Goal: Task Accomplishment & Management: Complete application form

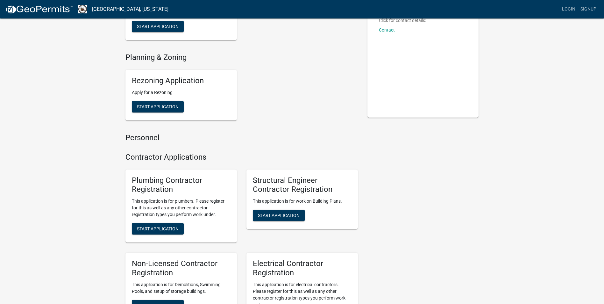
scroll to position [127, 0]
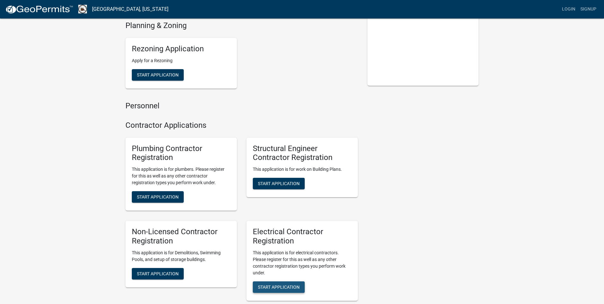
click at [289, 283] on button "Start Application" at bounding box center [279, 286] width 52 height 11
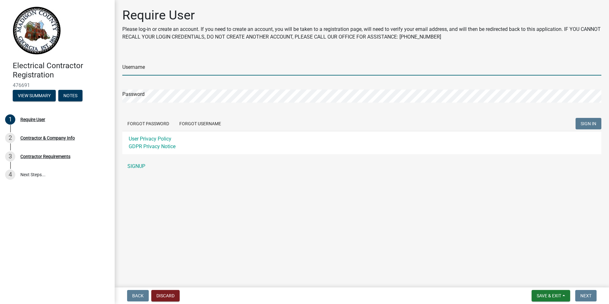
click at [135, 68] on input "Username" at bounding box center [361, 68] width 479 height 13
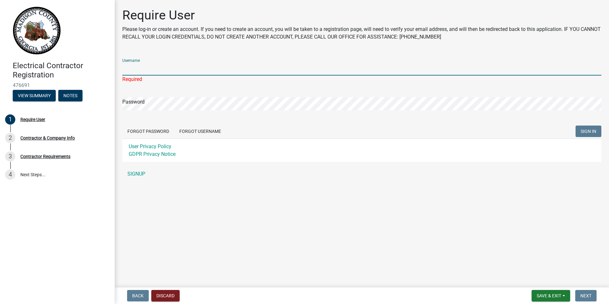
click at [159, 67] on input "Username" at bounding box center [361, 68] width 479 height 13
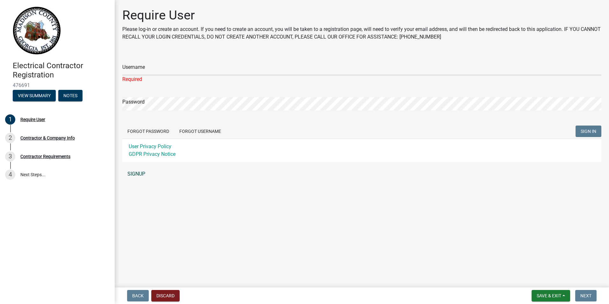
click at [138, 175] on link "SIGNUP" at bounding box center [361, 173] width 479 height 13
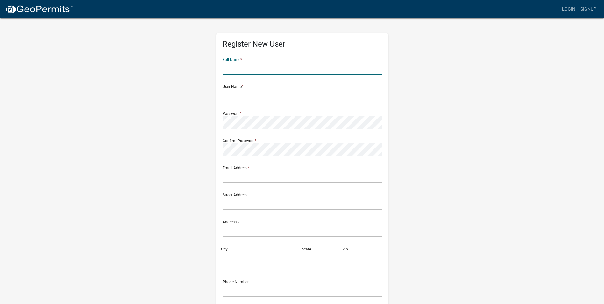
click at [239, 72] on input "text" at bounding box center [302, 67] width 159 height 13
type input "Capital City Electrical"
type input "[EMAIL_ADDRESS][DOMAIN_NAME]"
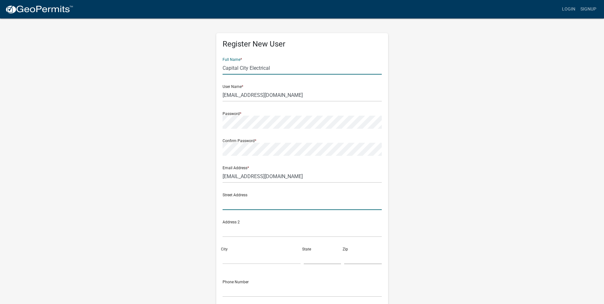
type input "[STREET_ADDRESS]"
type input "Norcross"
type input "GA"
type input "30093"
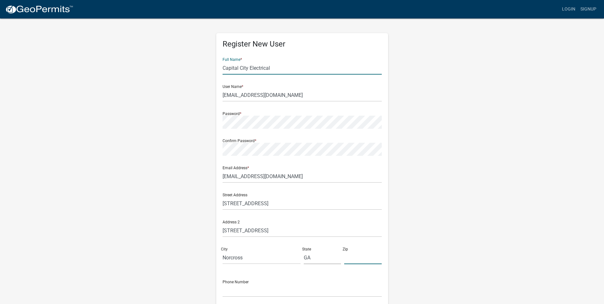
type input "[PHONE_NUMBER]"
click at [247, 132] on form "Full Name * Capital City Electrical User Name * [EMAIL_ADDRESS][DOMAIN_NAME] Pa…" at bounding box center [302, 189] width 159 height 273
click at [361, 160] on form "Full Name * Capital City Electrical User Name * [EMAIL_ADDRESS][DOMAIN_NAME] Pa…" at bounding box center [302, 189] width 159 height 273
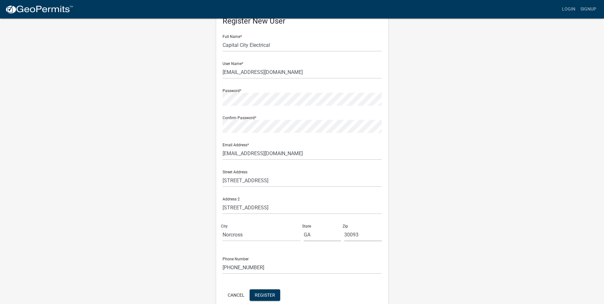
scroll to position [55, 0]
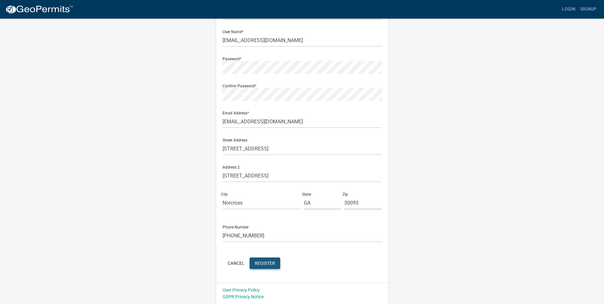
click at [267, 268] on button "Register" at bounding box center [265, 262] width 31 height 11
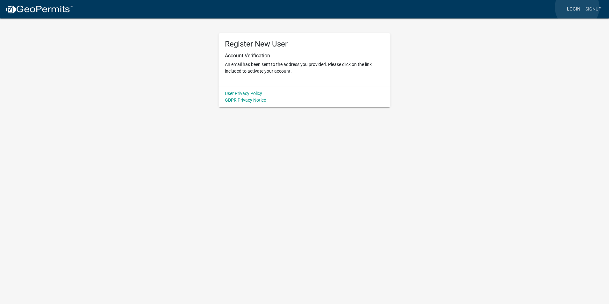
click at [577, 7] on link "Login" at bounding box center [573, 9] width 18 height 12
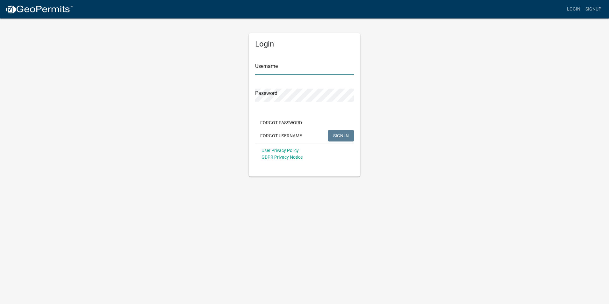
type input "[EMAIL_ADDRESS][DOMAIN_NAME]"
click at [351, 134] on button "SIGN IN" at bounding box center [341, 135] width 26 height 11
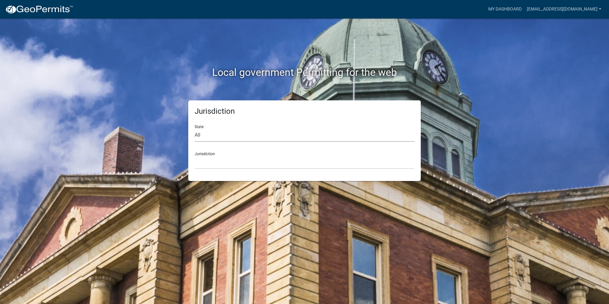
click at [207, 135] on select "All [US_STATE] [US_STATE] [US_STATE] [US_STATE] [US_STATE] [US_STATE] [US_STATE…" at bounding box center [305, 135] width 220 height 13
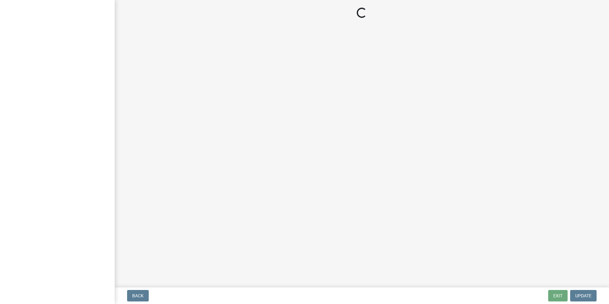
select select "GA"
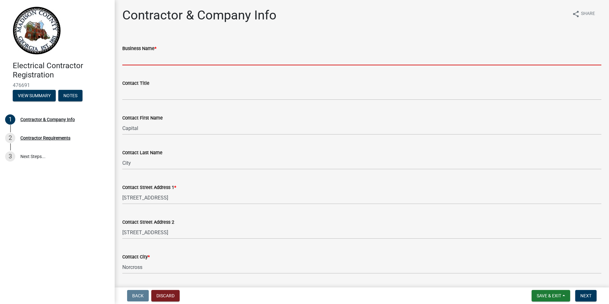
click at [168, 62] on input "Business Name *" at bounding box center [361, 58] width 479 height 13
type input "Capital City Electrical"
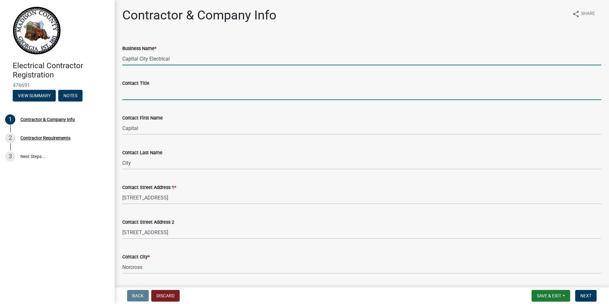
click at [169, 92] on input "Contact Title" at bounding box center [361, 93] width 479 height 13
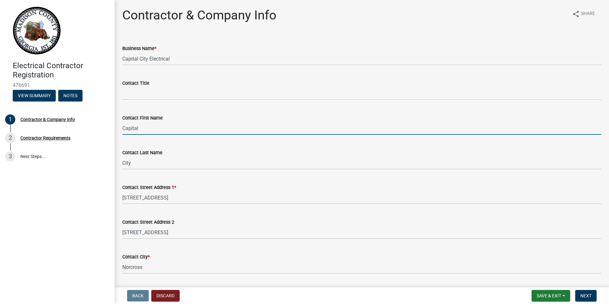
click at [159, 131] on input "Capital" at bounding box center [361, 128] width 479 height 13
drag, startPoint x: 139, startPoint y: 129, endPoint x: 101, endPoint y: 132, distance: 38.6
click at [101, 132] on div "Electrical Contractor Registration 476691 View Summary Notes 1 Contractor & Com…" at bounding box center [304, 152] width 609 height 304
type input "Charles Brooks"
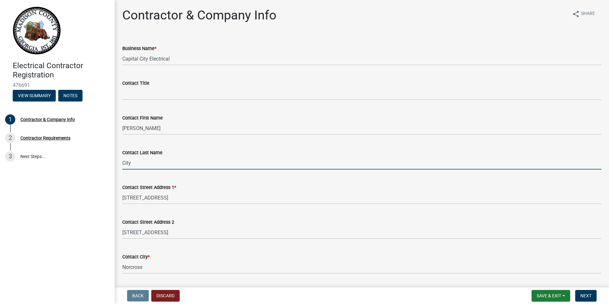
drag, startPoint x: 149, startPoint y: 166, endPoint x: 112, endPoint y: 166, distance: 37.3
click at [112, 166] on div "Electrical Contractor Registration 476691 View Summary Notes 1 Contractor & Com…" at bounding box center [304, 152] width 609 height 304
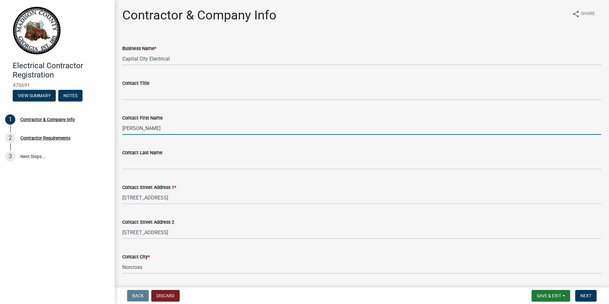
drag, startPoint x: 162, startPoint y: 129, endPoint x: 139, endPoint y: 127, distance: 23.0
click at [139, 127] on input "Charles Brooks" at bounding box center [361, 128] width 479 height 13
type input "Charles"
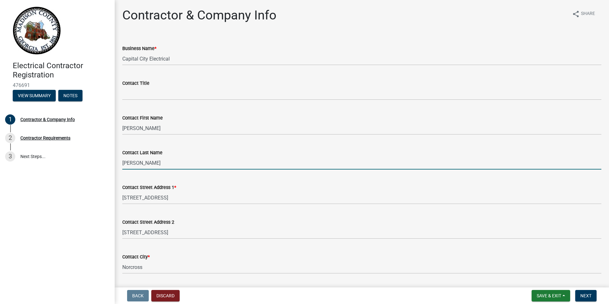
type input "Brooks"
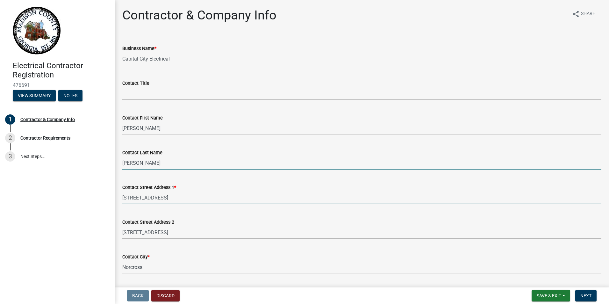
click at [252, 198] on input "[STREET_ADDRESS]" at bounding box center [361, 197] width 479 height 13
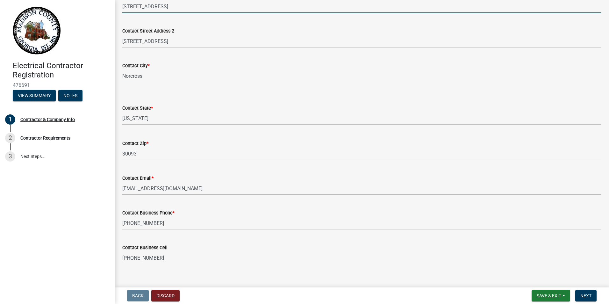
scroll to position [201, 0]
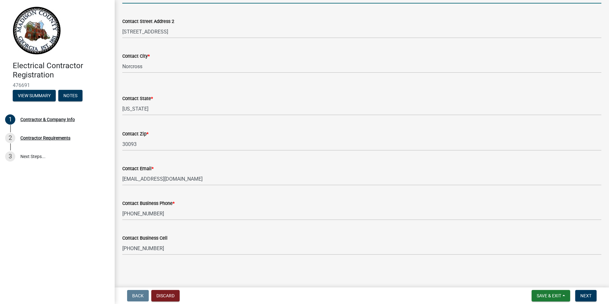
click at [354, 265] on div "Contractor & Company Info share Share Business Name * Capital City Electrical C…" at bounding box center [361, 36] width 488 height 458
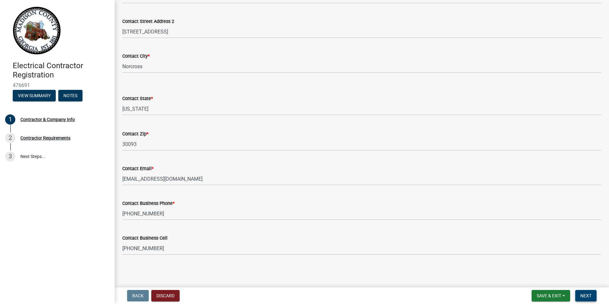
click at [586, 298] on span "Next" at bounding box center [585, 295] width 11 height 5
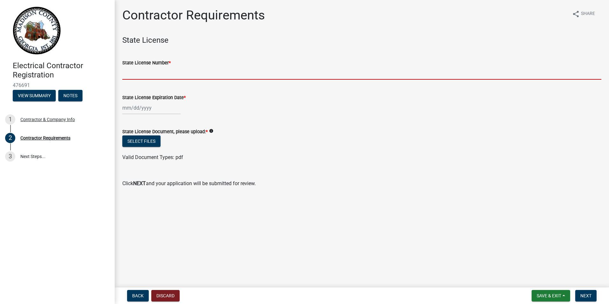
click at [131, 73] on input "State License Number *" at bounding box center [361, 73] width 479 height 13
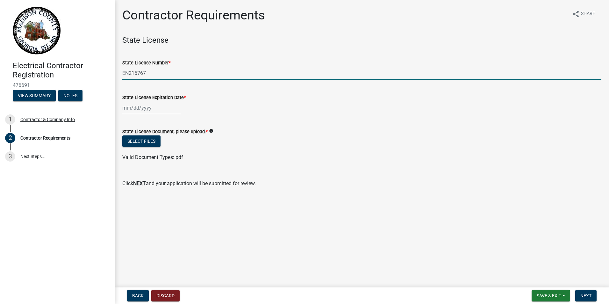
type input "EN215767"
click at [141, 108] on div at bounding box center [151, 107] width 58 height 13
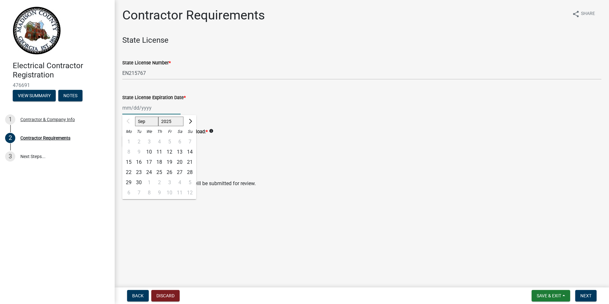
click at [147, 124] on select "Sep Oct Nov Dec" at bounding box center [146, 122] width 23 height 10
click at [193, 122] on button "Next month" at bounding box center [190, 121] width 8 height 10
click at [193, 121] on button "Next month" at bounding box center [190, 121] width 8 height 10
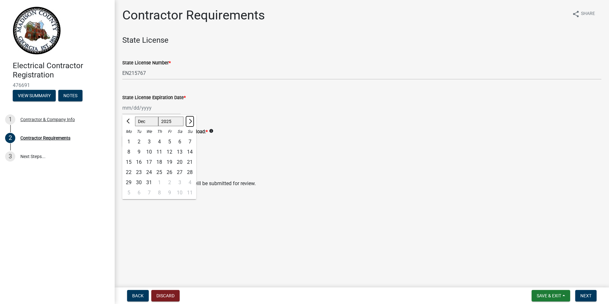
select select "1"
select select "2026"
click at [153, 121] on select "Jan Feb Mar Apr May Jun Jul Aug Sep Oct Nov Dec" at bounding box center [148, 122] width 26 height 10
select select "6"
click at [135, 117] on select "Jan Feb Mar Apr May Jun Jul Aug Sep Oct Nov Dec" at bounding box center [148, 122] width 26 height 10
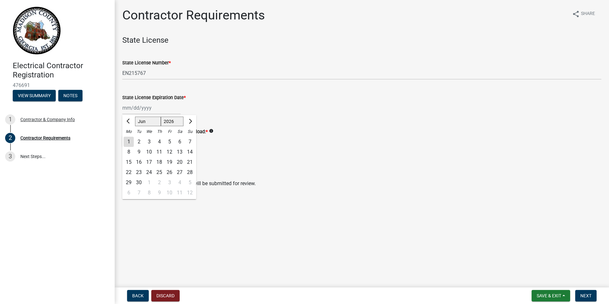
click at [140, 183] on div "30" at bounding box center [139, 182] width 10 height 10
type input "06/30/2026"
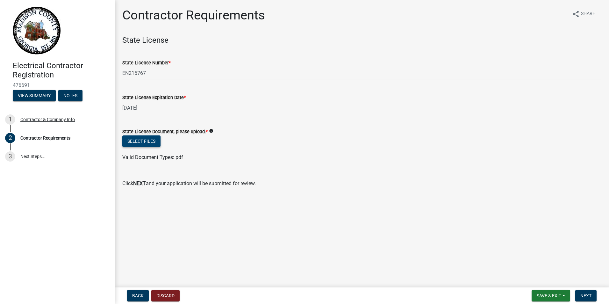
click at [154, 141] on button "Select files" at bounding box center [141, 140] width 38 height 11
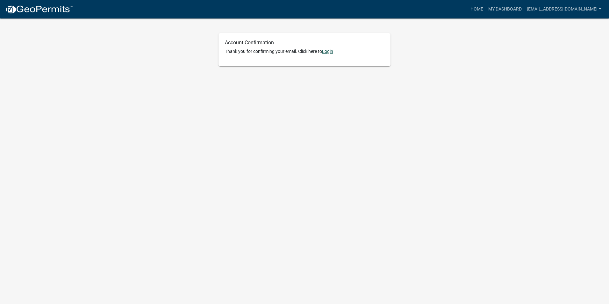
click at [330, 52] on link "Login" at bounding box center [327, 51] width 11 height 5
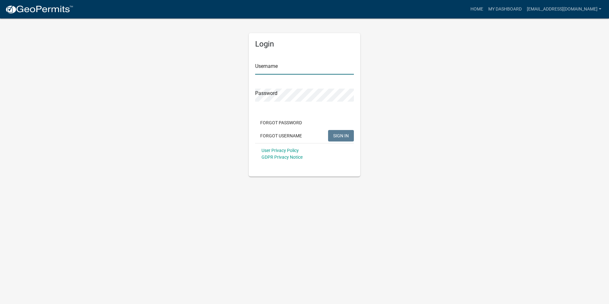
type input "[EMAIL_ADDRESS][DOMAIN_NAME]"
click at [337, 138] on span "SIGN IN" at bounding box center [341, 135] width 16 height 5
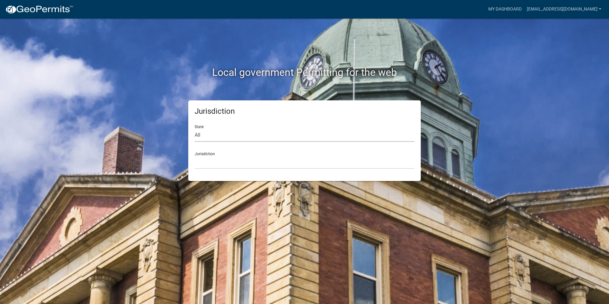
click at [229, 135] on select "All [US_STATE] [US_STATE] [US_STATE] [US_STATE] [US_STATE] [US_STATE] [US_STATE…" at bounding box center [305, 135] width 220 height 13
select select "[US_STATE]"
click at [195, 129] on select "All [US_STATE] [US_STATE] [US_STATE] [US_STATE] [US_STATE] [US_STATE] [US_STATE…" at bounding box center [305, 135] width 220 height 13
click at [342, 174] on div "Jurisdiction State All Colorado Georgia Indiana Iowa Kansas Minnesota Ohio Sout…" at bounding box center [304, 140] width 232 height 81
click at [235, 162] on select "Carroll County, Georgia Cook County, Georgia Crawford County, Georgia Gilmer Co…" at bounding box center [305, 162] width 220 height 13
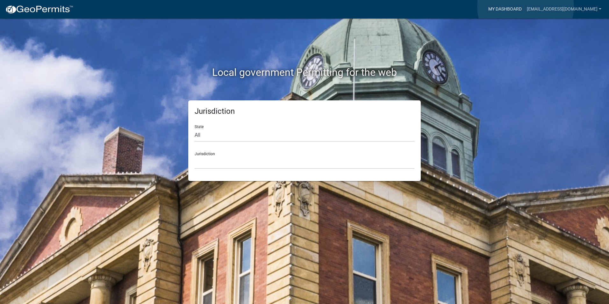
click at [524, 7] on link "My Dashboard" at bounding box center [505, 9] width 39 height 12
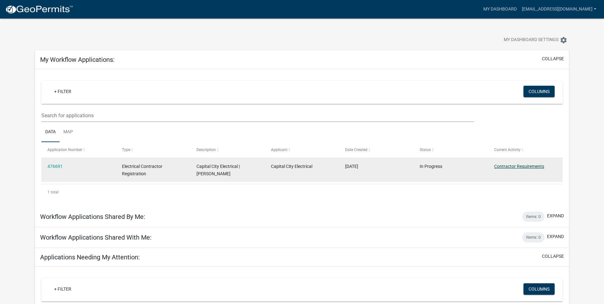
click at [508, 165] on link "Contractor Requirements" at bounding box center [519, 166] width 50 height 5
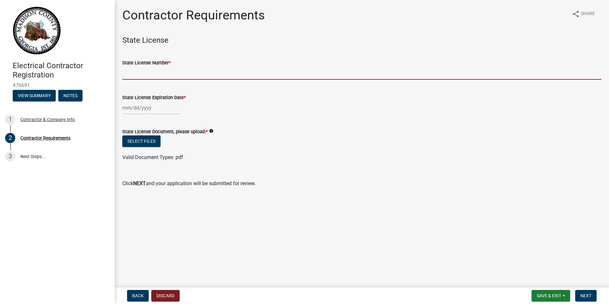
click at [138, 74] on input "State License Number *" at bounding box center [361, 73] width 479 height 13
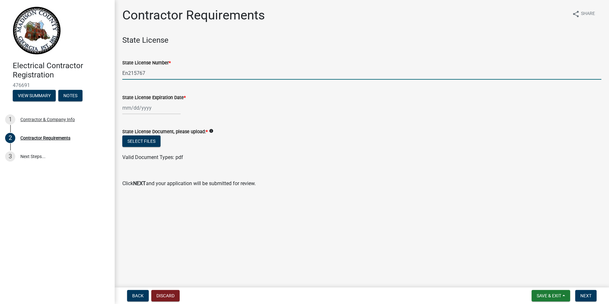
type input "En215767"
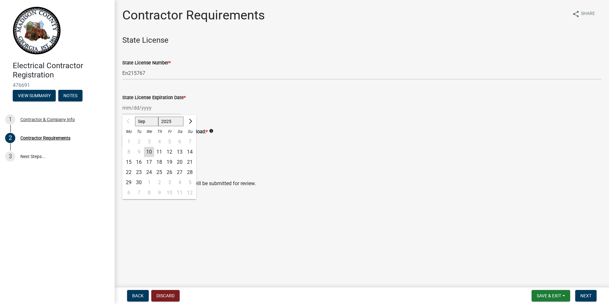
click at [145, 114] on div "Sep Oct Nov Dec 2025 2026 2027 2028 2029 2030 2031 2032 2033 2034 2035 2036 203…" at bounding box center [151, 107] width 58 height 13
click at [178, 120] on select "2025 2026 2027 2028 2029 2030 2031 2032 2033 2034 2035 2036 2037 2038 2039 2040…" at bounding box center [170, 122] width 25 height 10
select select "2026"
click at [158, 117] on select "2025 2026 2027 2028 2029 2030 2031 2032 2033 2034 2035 2036 2037 2038 2039 2040…" at bounding box center [170, 122] width 25 height 10
click at [139, 123] on select "Jan Feb Mar Apr May Jun Jul Aug Sep Oct Nov Dec" at bounding box center [148, 122] width 26 height 10
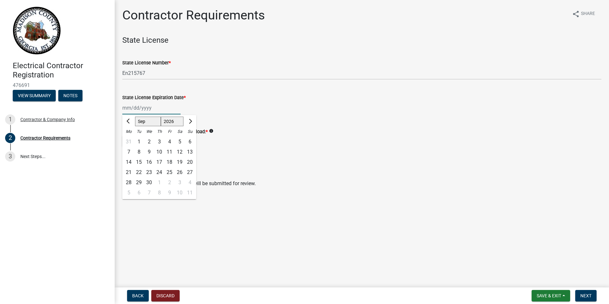
select select "6"
click at [135, 117] on select "Jan Feb Mar Apr May Jun Jul Aug Sep Oct Nov Dec" at bounding box center [148, 122] width 26 height 10
click at [140, 181] on div "30" at bounding box center [139, 182] width 10 height 10
type input "06/30/2026"
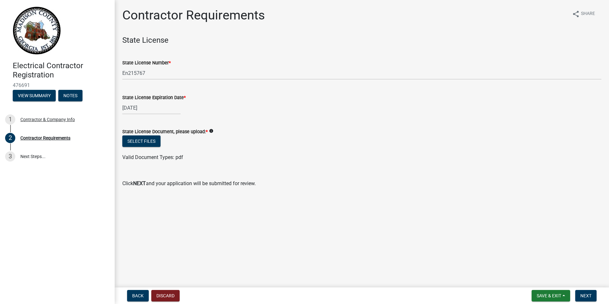
click at [233, 154] on div "Valid Document Types: pdf" at bounding box center [361, 157] width 488 height 8
click at [157, 140] on button "Select files" at bounding box center [141, 140] width 38 height 11
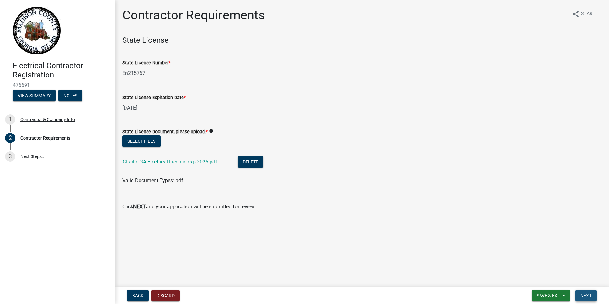
click at [588, 292] on button "Next" at bounding box center [585, 295] width 21 height 11
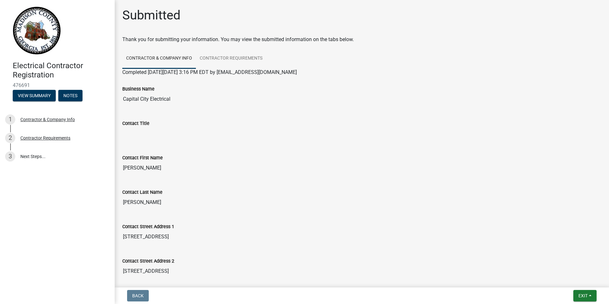
click at [125, 133] on input "Contact Title" at bounding box center [361, 133] width 479 height 13
click at [134, 131] on input "Contact Title" at bounding box center [361, 133] width 479 height 13
click at [140, 135] on input "Contact Title" at bounding box center [361, 133] width 479 height 13
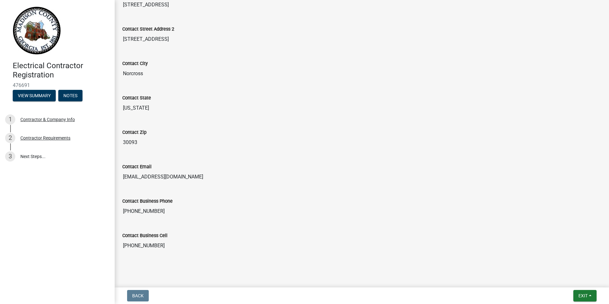
scroll to position [237, 0]
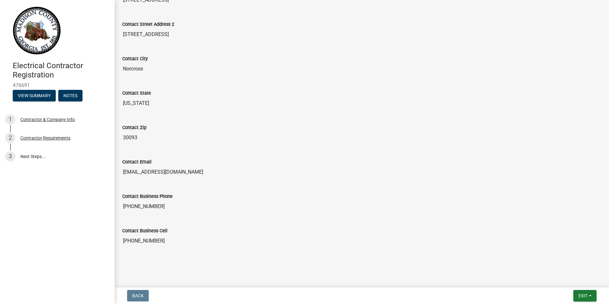
click at [464, 253] on div at bounding box center [361, 256] width 363 height 8
click at [39, 153] on link "3 Next Steps..." at bounding box center [57, 156] width 115 height 18
click at [585, 294] on span "Exit" at bounding box center [582, 295] width 9 height 5
click at [561, 265] on button "Save" at bounding box center [570, 263] width 51 height 15
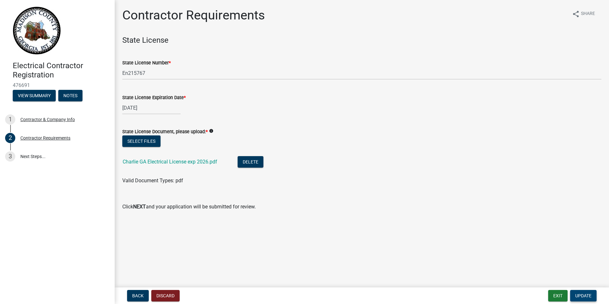
click at [585, 296] on span "Update" at bounding box center [583, 295] width 16 height 5
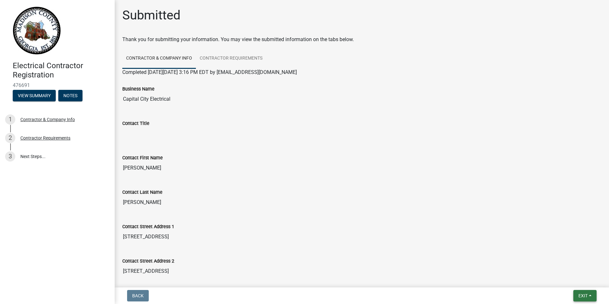
click at [582, 299] on button "Exit" at bounding box center [584, 295] width 23 height 11
click at [566, 263] on button "Save" at bounding box center [570, 263] width 51 height 15
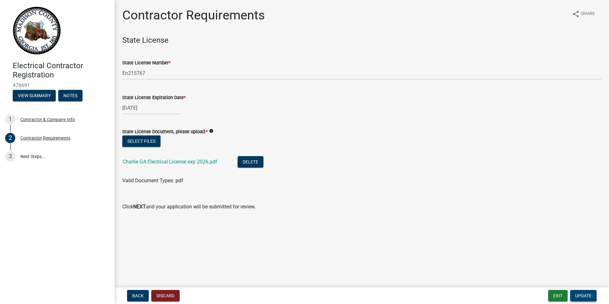
click at [586, 291] on button "Update" at bounding box center [583, 295] width 26 height 11
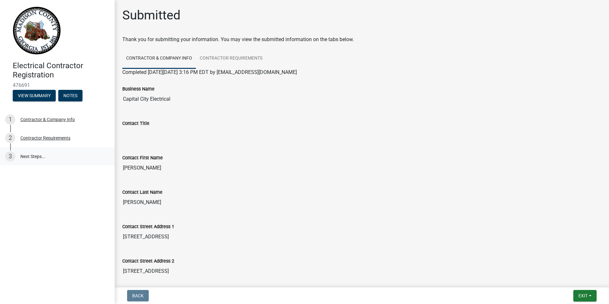
click at [31, 159] on link "3 Next Steps..." at bounding box center [57, 156] width 115 height 18
click at [29, 94] on button "View Summary" at bounding box center [34, 95] width 43 height 11
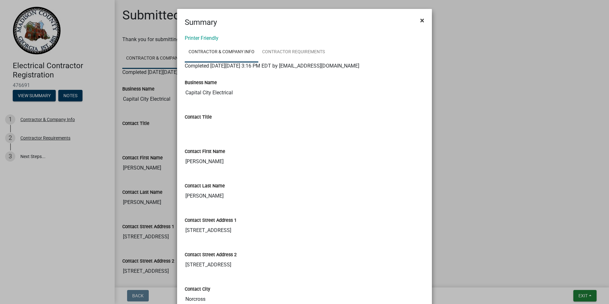
click at [421, 23] on span "×" at bounding box center [422, 20] width 4 height 9
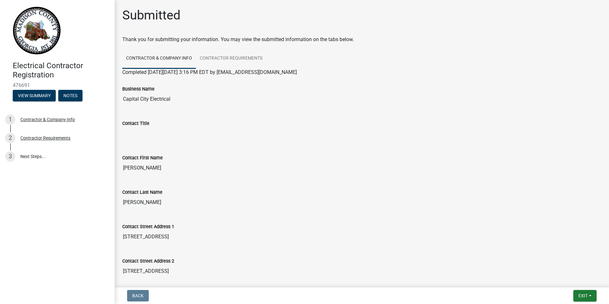
click at [140, 16] on h1 "Submitted" at bounding box center [151, 15] width 58 height 15
click at [33, 30] on img at bounding box center [37, 31] width 48 height 48
click at [593, 300] on button "Exit" at bounding box center [584, 295] width 23 height 11
click at [570, 280] on button "Save & Exit" at bounding box center [570, 278] width 51 height 15
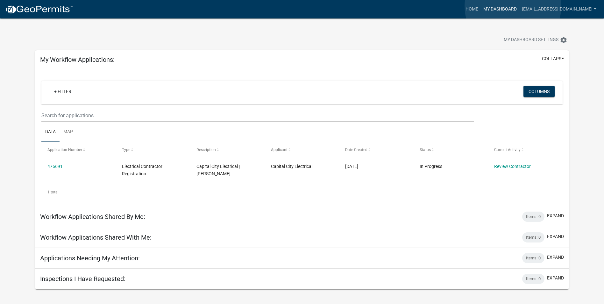
click at [513, 6] on link "My Dashboard" at bounding box center [500, 9] width 39 height 12
click at [519, 7] on link "My Dashboard" at bounding box center [500, 9] width 39 height 12
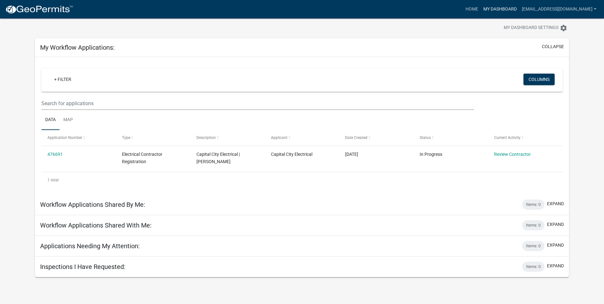
scroll to position [18, 0]
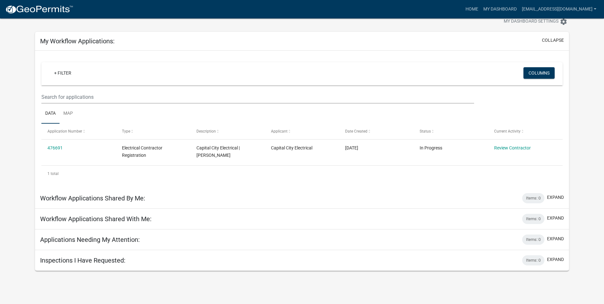
click at [93, 240] on h5 "Applications Needing My Attention:" at bounding box center [90, 240] width 100 height 8
click at [89, 219] on h5 "Workflow Applications Shared With Me:" at bounding box center [95, 219] width 111 height 8
click at [76, 201] on h5 "Workflow Applications Shared By Me:" at bounding box center [92, 198] width 105 height 8
click at [89, 99] on input "text" at bounding box center [257, 96] width 433 height 13
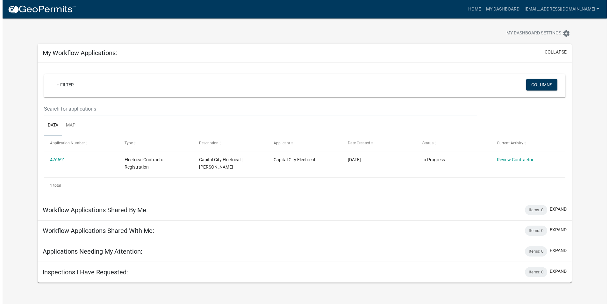
scroll to position [0, 0]
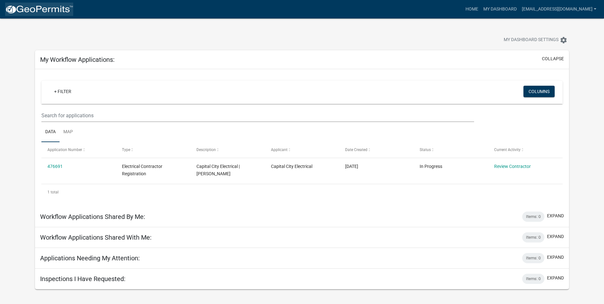
click at [28, 12] on img at bounding box center [39, 10] width 68 height 10
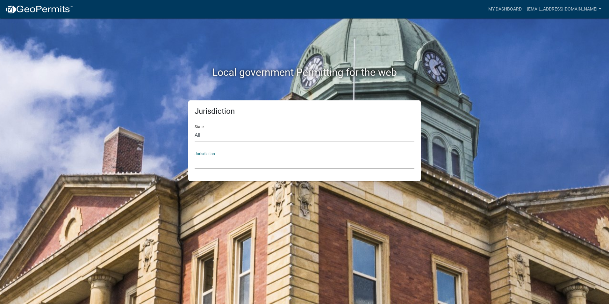
click at [259, 160] on select "Custer County, Colorado Carroll County, Georgia Cook County, Georgia Crawford C…" at bounding box center [305, 162] width 220 height 13
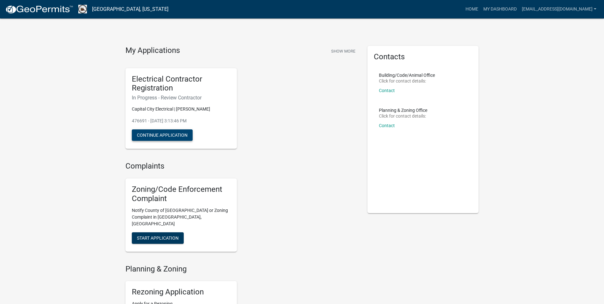
click at [166, 140] on button "Continue Application" at bounding box center [162, 134] width 61 height 11
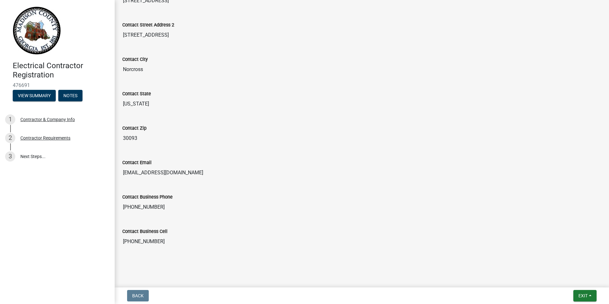
scroll to position [237, 0]
click at [584, 293] on span "Exit" at bounding box center [582, 295] width 9 height 5
click at [558, 259] on button "Save" at bounding box center [570, 263] width 51 height 15
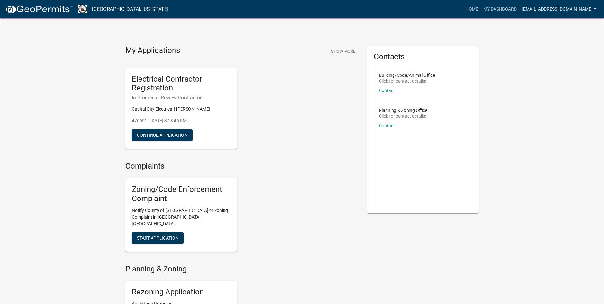
click at [596, 5] on link "[EMAIL_ADDRESS][DOMAIN_NAME]" at bounding box center [559, 9] width 80 height 12
click at [481, 7] on link "Home" at bounding box center [472, 9] width 18 height 12
click at [481, 9] on link "Home" at bounding box center [472, 9] width 18 height 12
click at [508, 9] on link "My Dashboard" at bounding box center [500, 9] width 39 height 12
